Goal: Information Seeking & Learning: Learn about a topic

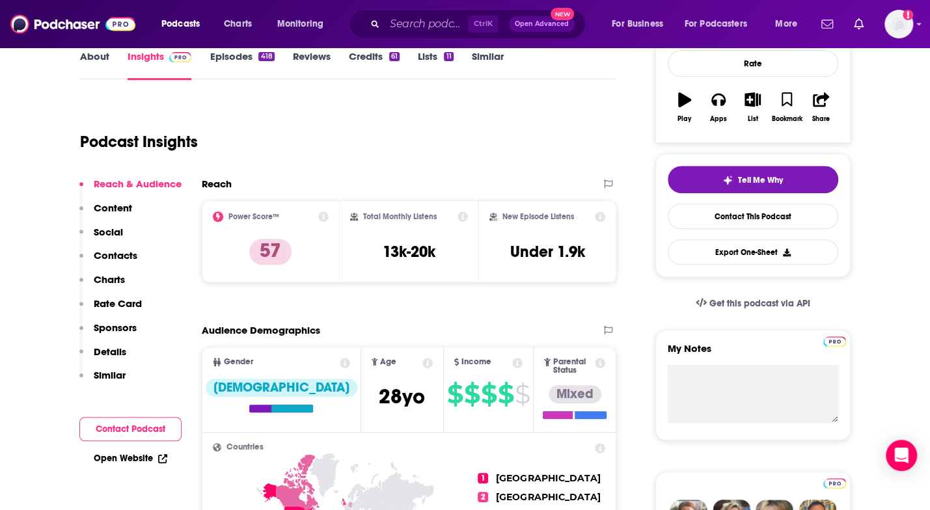
scroll to position [197, 0]
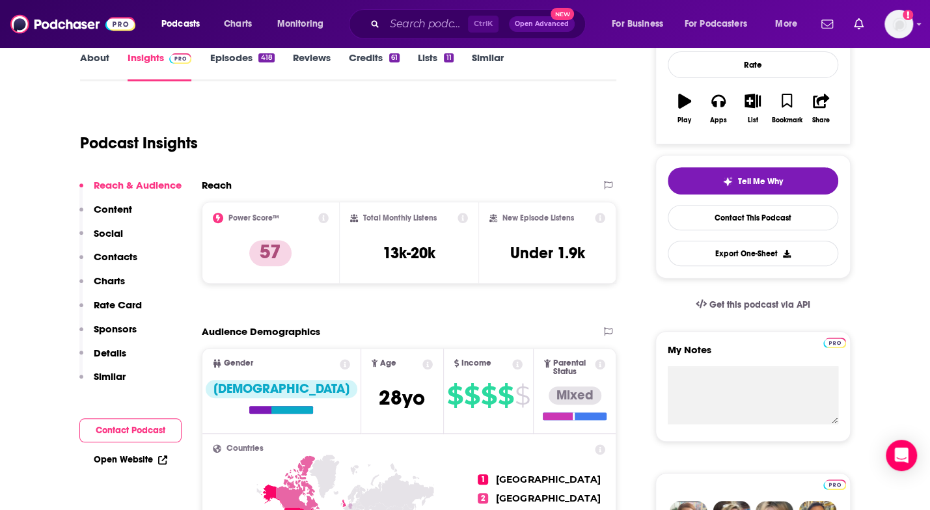
click at [109, 376] on p "Similar" at bounding box center [110, 376] width 32 height 12
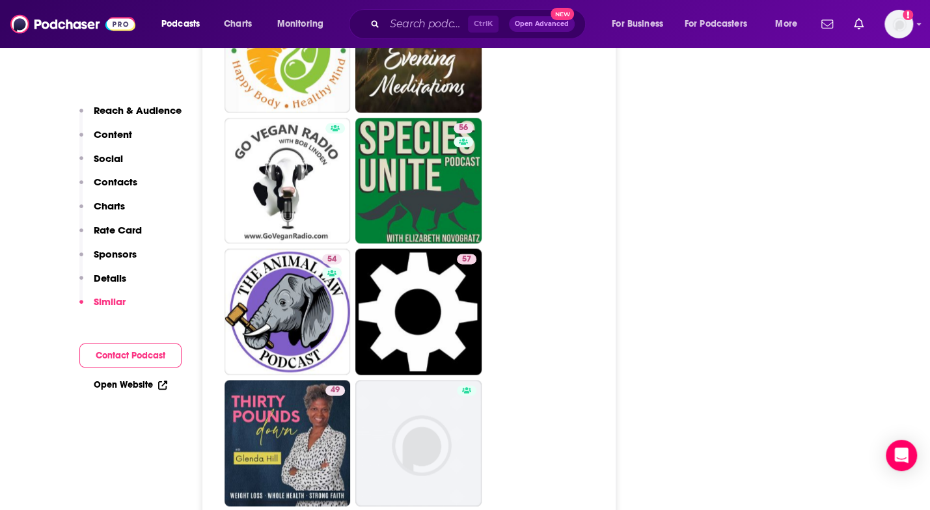
scroll to position [3678, 0]
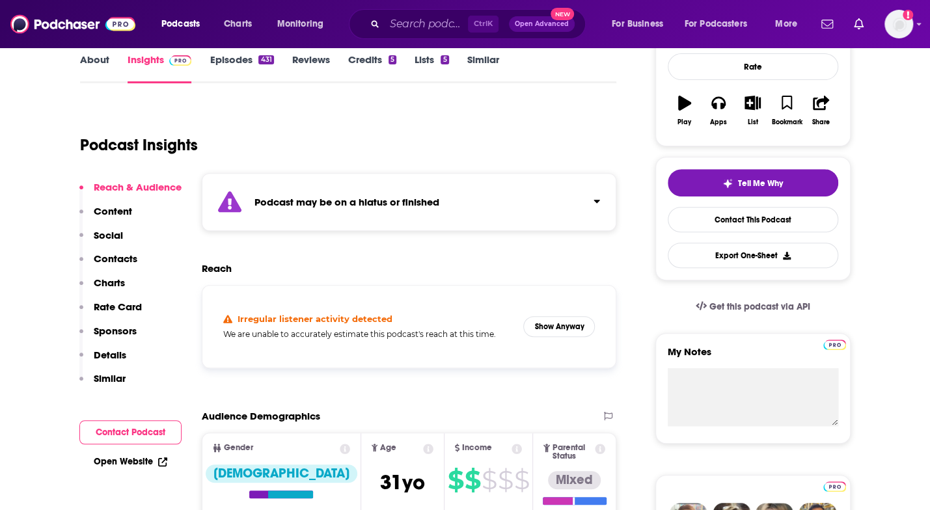
scroll to position [264, 0]
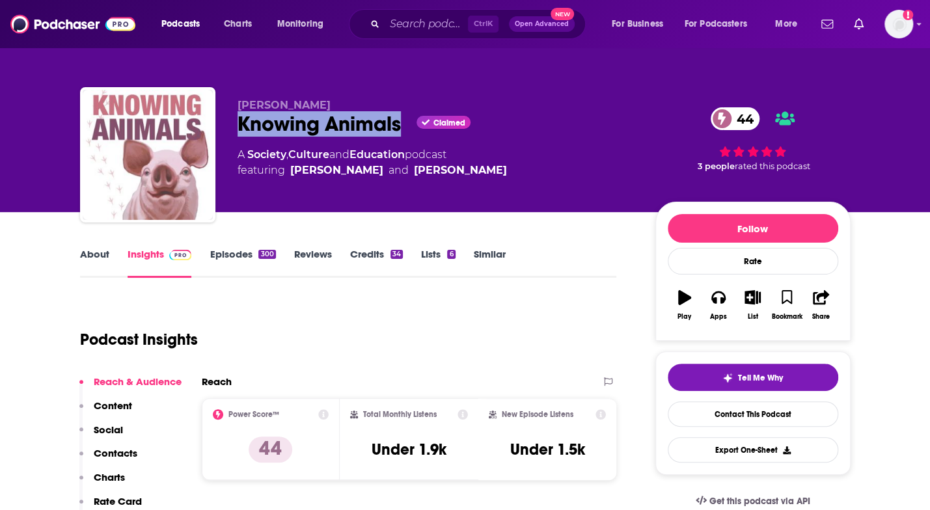
drag, startPoint x: 230, startPoint y: 122, endPoint x: 402, endPoint y: 139, distance: 172.7
click at [402, 139] on div "Josh Milburn Knowing Animals Claimed 44 A Society , Culture and Education podca…" at bounding box center [465, 157] width 771 height 141
copy h2 "Knowing Animals"
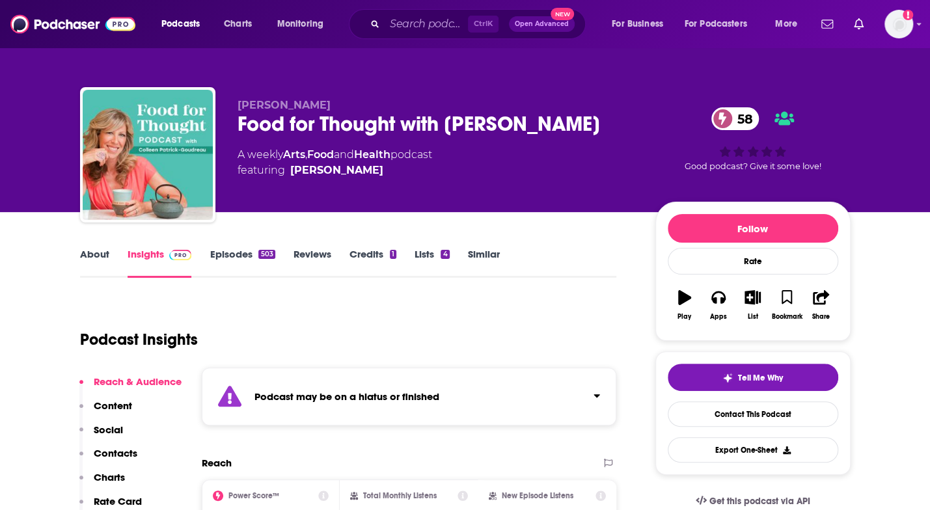
drag, startPoint x: 352, startPoint y: 152, endPoint x: 234, endPoint y: 123, distance: 121.3
click at [234, 123] on div "Colleen Patrick-Goudreau Food for Thought with Colleen Patrick-Goudreau 58 A we…" at bounding box center [465, 157] width 771 height 141
copy h2 "Food for Thought with Colleen Patrick-Goudreau"
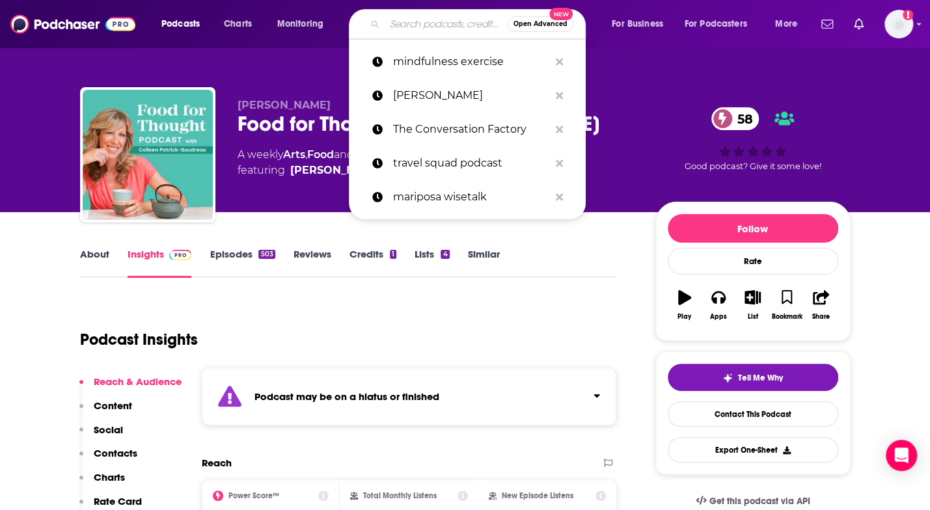
click at [404, 21] on input "Search podcasts, credits, & more..." at bounding box center [446, 24] width 123 height 21
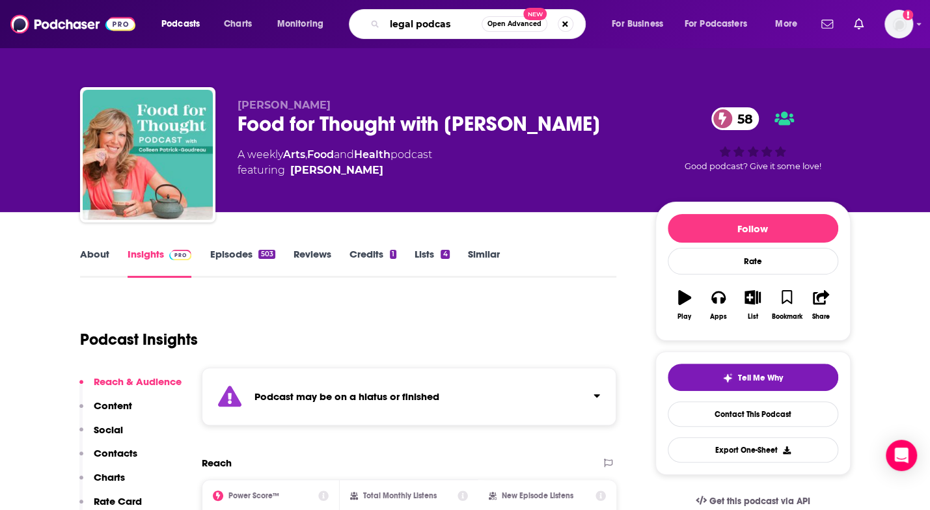
type input "legal podcast"
